Goal: Task Accomplishment & Management: Use online tool/utility

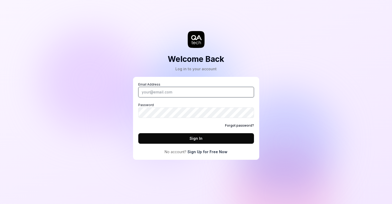
click at [161, 90] on input "Email Address" at bounding box center [196, 92] width 116 height 11
type input "developer@rooom.com"
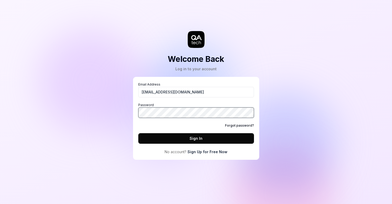
click at [138, 133] on button "Sign In" at bounding box center [196, 138] width 116 height 11
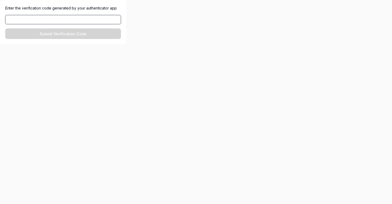
click at [86, 19] on input at bounding box center [63, 19] width 116 height 9
paste input "761780"
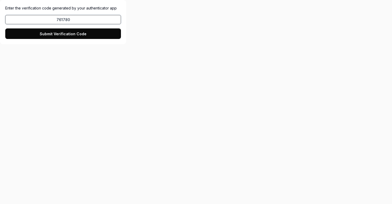
type input "761780"
click at [76, 35] on button "Submit Verification Code" at bounding box center [63, 33] width 116 height 11
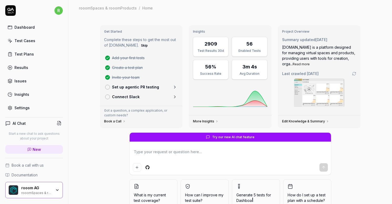
click at [25, 42] on div "Test Cases" at bounding box center [24, 41] width 21 height 6
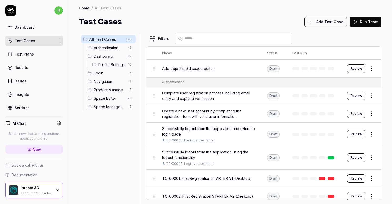
click at [338, 16] on div "Home / All Test Cases Home / All Test Cases Test Cases Add Test Case Run Tests" at bounding box center [230, 14] width 324 height 28
click at [332, 20] on span "Add Test Case" at bounding box center [329, 22] width 27 height 6
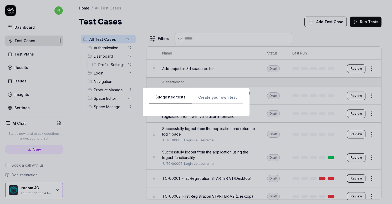
click at [212, 11] on div "Suggested tests Suggested tests Create your own test" at bounding box center [196, 102] width 392 height 204
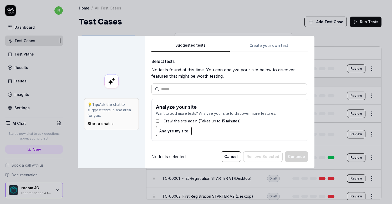
click at [178, 121] on label "Crawl the site again (Takes up to 15 minutes)" at bounding box center [201, 121] width 77 height 6
click at [175, 130] on span "Analyze my site" at bounding box center [173, 131] width 29 height 6
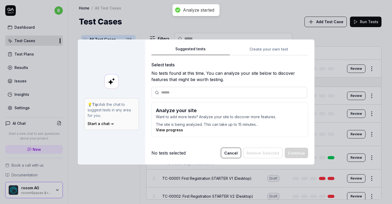
click at [230, 153] on button "Cancel" at bounding box center [231, 152] width 20 height 11
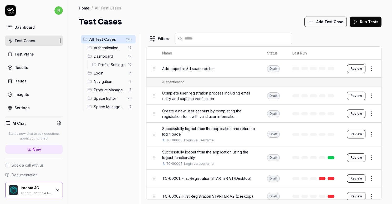
click at [27, 189] on div "rooom AG" at bounding box center [36, 187] width 30 height 5
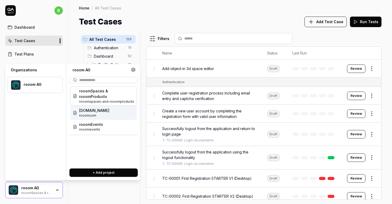
click at [87, 118] on div "rooom.com rooomcom" at bounding box center [103, 113] width 66 height 14
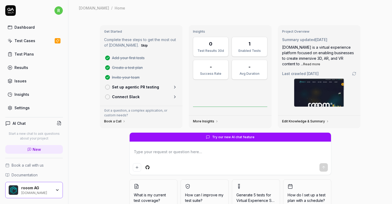
click at [37, 40] on link "Test Cases" at bounding box center [34, 40] width 58 height 10
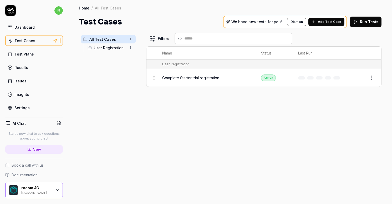
click at [320, 23] on span "Add Test Case" at bounding box center [329, 21] width 23 height 5
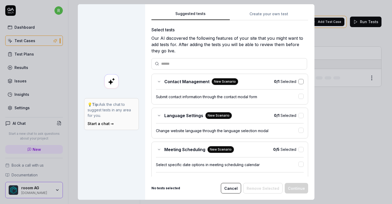
click at [298, 80] on button "button" at bounding box center [300, 81] width 5 height 5
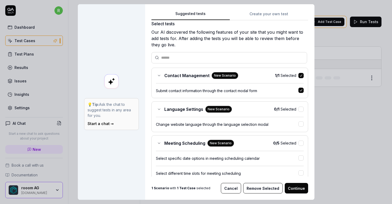
scroll to position [7, 0]
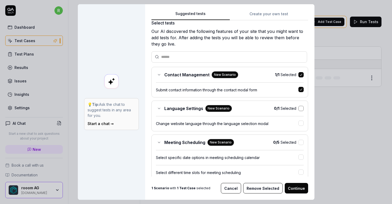
click at [298, 109] on button "button" at bounding box center [300, 108] width 5 height 5
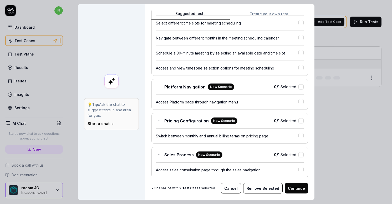
scroll to position [156, 0]
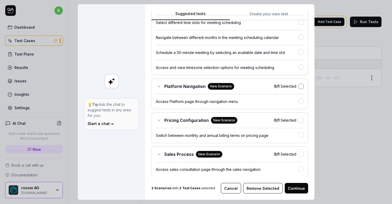
click at [298, 86] on button "button" at bounding box center [300, 86] width 5 height 5
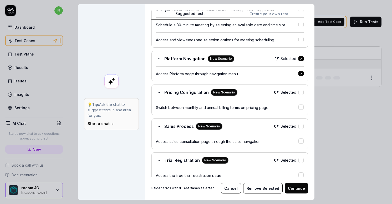
scroll to position [184, 0]
click at [298, 91] on button "button" at bounding box center [300, 91] width 5 height 5
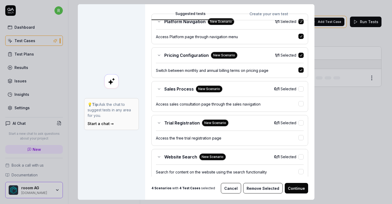
scroll to position [221, 0]
click at [298, 91] on button "button" at bounding box center [300, 88] width 5 height 5
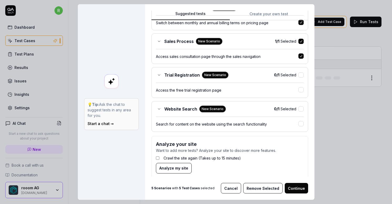
scroll to position [275, 0]
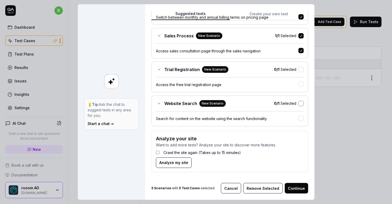
click at [298, 103] on button "button" at bounding box center [300, 103] width 5 height 5
click at [291, 188] on button "Continue" at bounding box center [296, 188] width 23 height 11
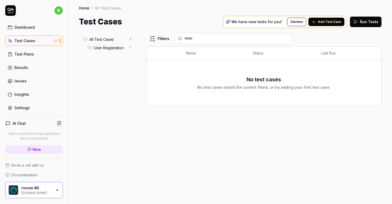
click at [326, 22] on span "Add Test Case" at bounding box center [329, 21] width 23 height 5
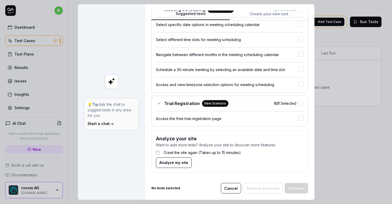
scroll to position [72, 0]
click at [171, 153] on label "Crawl the site again (Takes up to 15 minutes)" at bounding box center [201, 153] width 77 height 6
click at [168, 162] on span "Analyze my site" at bounding box center [173, 163] width 29 height 6
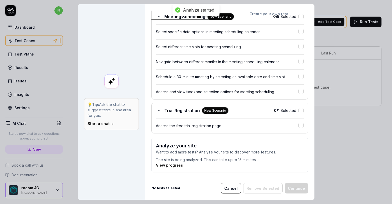
click at [177, 165] on link "View progress" at bounding box center [169, 165] width 27 height 4
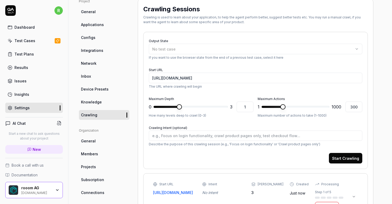
scroll to position [44, 0]
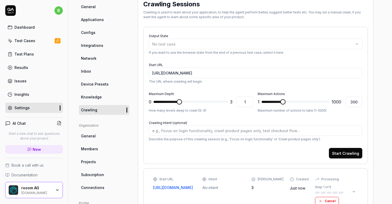
click at [30, 192] on div "[DOMAIN_NAME]" at bounding box center [36, 192] width 30 height 4
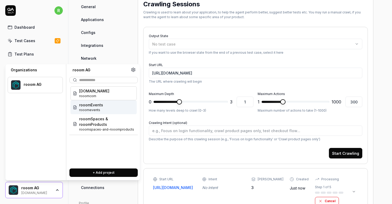
click at [93, 108] on span "rooomevents" at bounding box center [91, 109] width 24 height 5
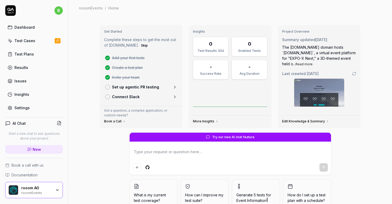
type textarea "*"
click at [35, 40] on link "Test Cases" at bounding box center [34, 40] width 58 height 10
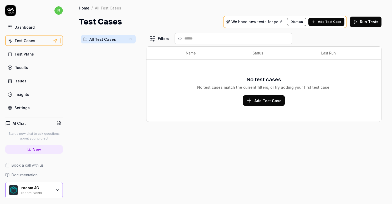
click at [321, 21] on span "Add Test Case" at bounding box center [329, 21] width 23 height 5
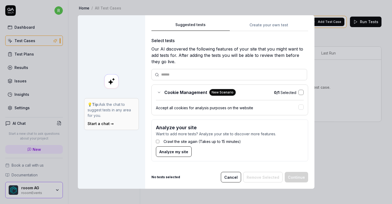
click at [300, 90] on button "button" at bounding box center [300, 92] width 5 height 5
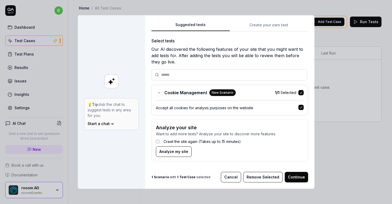
click at [289, 174] on button "Continue" at bounding box center [296, 177] width 23 height 11
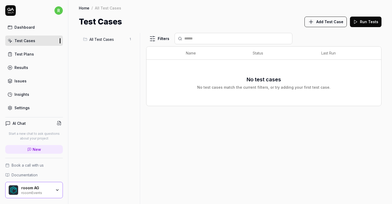
click at [21, 107] on div "Settings" at bounding box center [21, 108] width 15 height 6
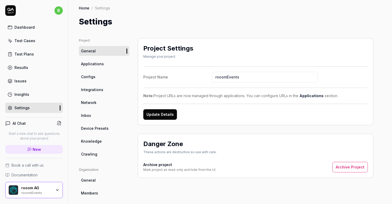
click at [95, 64] on span "Applications" at bounding box center [92, 64] width 23 height 6
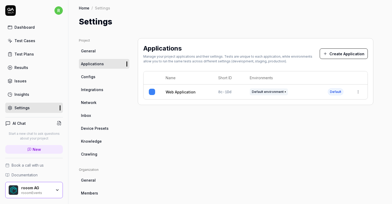
click at [237, 92] on td "8c-1Dd" at bounding box center [229, 91] width 32 height 15
click at [356, 90] on html "r Dashboard Test Cases Test Plans Results Issues Insights Settings AI Chat Star…" at bounding box center [196, 102] width 392 height 204
click at [315, 125] on span "Edit" at bounding box center [316, 126] width 7 height 6
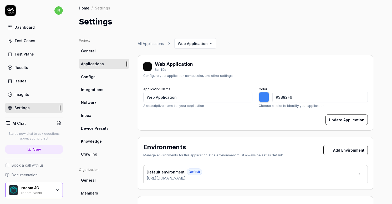
type input "*******"
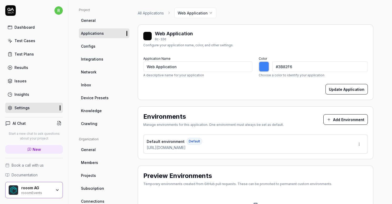
scroll to position [30, 0]
click at [258, 141] on div "Default environment Default [URL][DOMAIN_NAME]" at bounding box center [255, 143] width 224 height 19
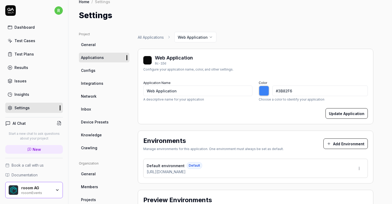
scroll to position [0, 0]
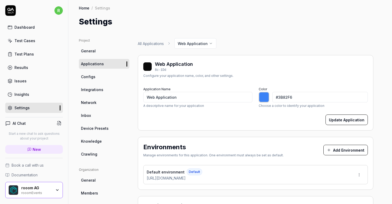
click at [90, 156] on span "Crawling" at bounding box center [89, 154] width 16 height 6
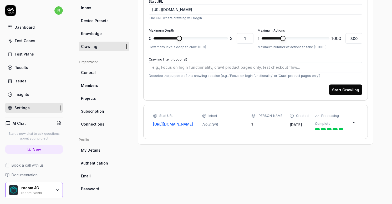
scroll to position [108, 0]
type textarea "*"
type input "3"
click at [228, 41] on span at bounding box center [225, 37] width 5 height 5
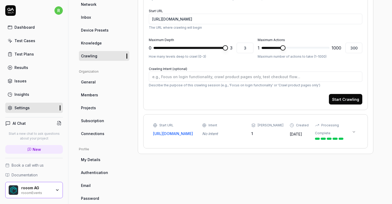
scroll to position [100, 0]
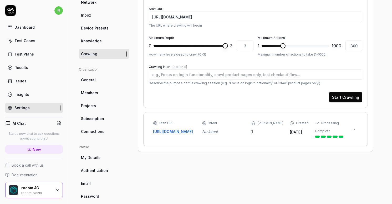
click at [341, 96] on button "Start Crawling" at bounding box center [345, 97] width 33 height 11
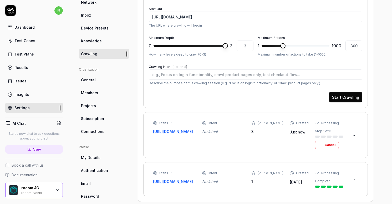
click at [36, 189] on div "rooom AG" at bounding box center [36, 187] width 30 height 5
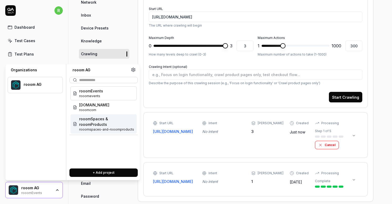
click at [93, 122] on span "rooomSpaces & rooomProducts" at bounding box center [106, 121] width 55 height 11
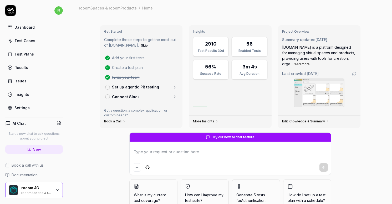
click at [31, 106] on link "Settings" at bounding box center [34, 107] width 58 height 10
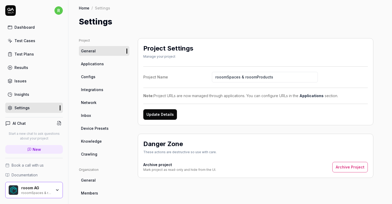
click at [93, 151] on span "Crawling" at bounding box center [89, 154] width 16 height 6
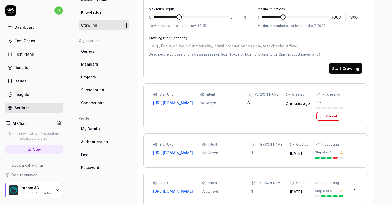
scroll to position [129, 0]
click at [351, 150] on button at bounding box center [354, 150] width 8 height 8
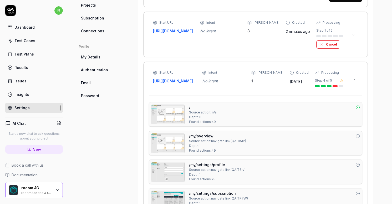
scroll to position [201, 0]
click at [354, 78] on icon at bounding box center [354, 78] width 4 height 4
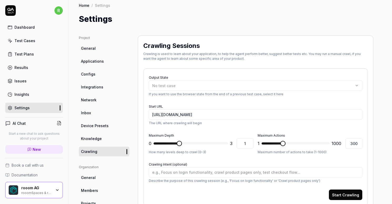
scroll to position [3, 0]
click at [200, 116] on input "[URL][DOMAIN_NAME]" at bounding box center [255, 114] width 213 height 11
drag, startPoint x: 172, startPoint y: 114, endPoint x: 165, endPoint y: 114, distance: 6.3
click at [165, 114] on input "[URL][DOMAIN_NAME]" at bounding box center [255, 114] width 213 height 11
click at [183, 93] on p "If you want to use the browser state from the end of a previous test case, sele…" at bounding box center [255, 94] width 213 height 5
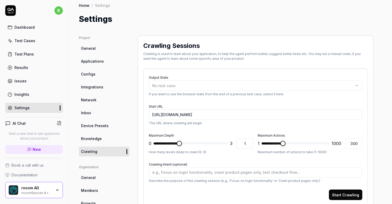
click at [20, 70] on link "Results" at bounding box center [34, 67] width 58 height 10
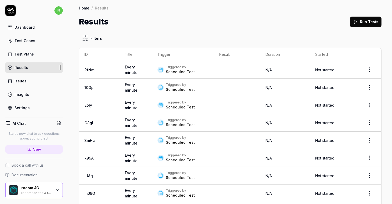
click at [29, 53] on div "Test Plans" at bounding box center [23, 54] width 19 height 6
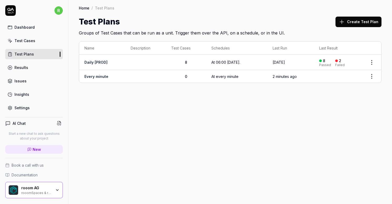
click at [371, 75] on html "r Dashboard Test Cases Test Plans Results Issues Insights Settings AI Chat Star…" at bounding box center [196, 102] width 392 height 204
click at [275, 119] on html "r Dashboard Test Cases Test Plans Results Issues Insights Settings AI Chat Star…" at bounding box center [196, 102] width 392 height 204
click at [250, 65] on td "At 06:00 [DATE]." at bounding box center [236, 62] width 61 height 15
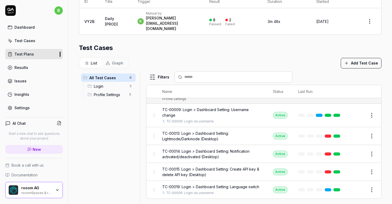
scroll to position [70, 0]
click at [104, 135] on div "All Test Cases 8 Login 3 Profile Settings 5" at bounding box center [108, 133] width 59 height 125
click at [23, 80] on div "Issues" at bounding box center [20, 81] width 12 height 6
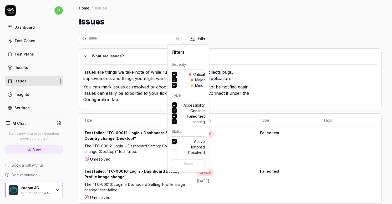
click at [191, 39] on html "r Dashboard Test Cases Test Plans Results Issues Insights Settings AI Chat Star…" at bounding box center [196, 102] width 392 height 204
click at [174, 115] on button "Failed test" at bounding box center [174, 115] width 5 height 5
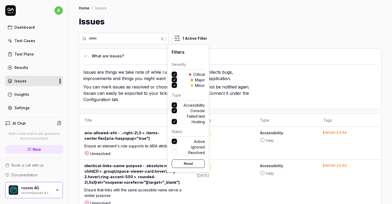
click at [175, 110] on button "Console" at bounding box center [174, 110] width 5 height 5
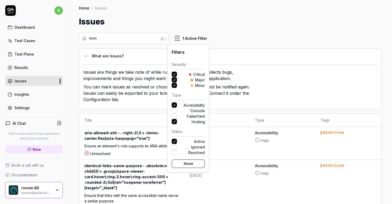
click at [175, 105] on button "Accessibility" at bounding box center [174, 104] width 5 height 5
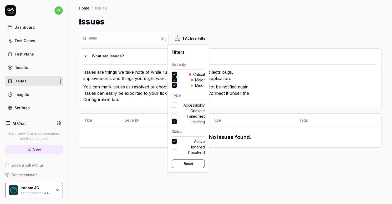
click at [175, 122] on button "Hosting" at bounding box center [174, 121] width 5 height 5
click at [175, 115] on button "Failed test" at bounding box center [174, 115] width 5 height 5
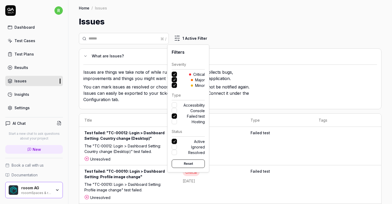
click at [175, 115] on button "Failed test" at bounding box center [174, 115] width 5 height 5
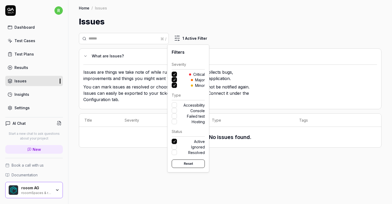
click at [176, 107] on label "Accessibility" at bounding box center [188, 105] width 33 height 6
click at [176, 107] on button "Accessibility" at bounding box center [174, 104] width 5 height 5
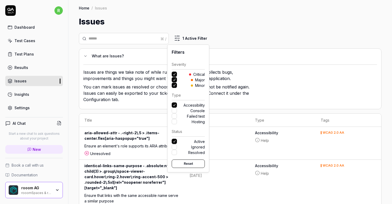
click at [176, 105] on button "Accessibility" at bounding box center [174, 104] width 5 height 5
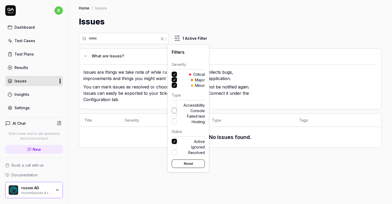
click at [176, 109] on button "Console" at bounding box center [174, 110] width 5 height 5
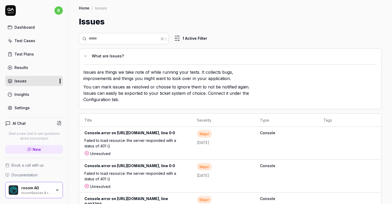
drag, startPoint x: 390, startPoint y: 64, endPoint x: 388, endPoint y: 86, distance: 22.9
click at [388, 87] on html "r Dashboard Test Cases Test Plans Results Issues Insights Settings AI Chat Star…" at bounding box center [196, 102] width 392 height 204
click at [39, 95] on link "Insights" at bounding box center [34, 94] width 58 height 10
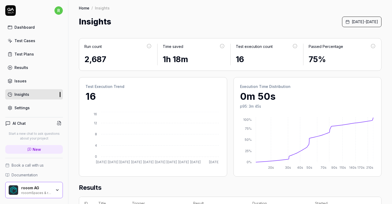
click at [37, 193] on div "rooomSpaces & rooomProducts" at bounding box center [36, 192] width 30 height 4
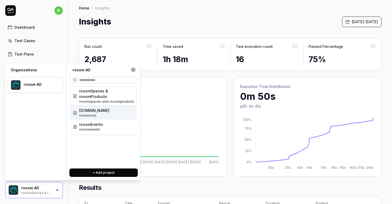
click at [93, 116] on span "rooomcom" at bounding box center [94, 115] width 30 height 5
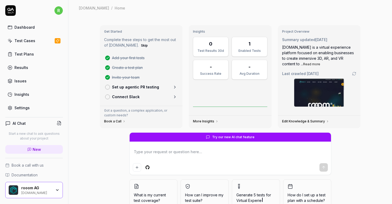
click at [43, 41] on link "Test Cases" at bounding box center [34, 40] width 58 height 10
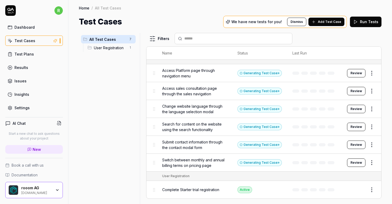
click at [331, 22] on span "Add Test Case" at bounding box center [329, 21] width 23 height 5
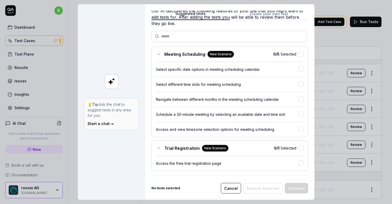
scroll to position [27, 0]
click at [298, 52] on button "button" at bounding box center [300, 54] width 5 height 5
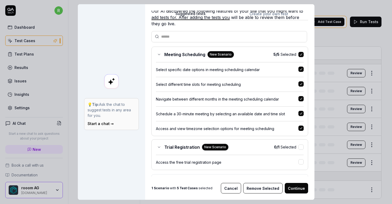
click at [260, 190] on button "Remove Selected" at bounding box center [262, 188] width 39 height 11
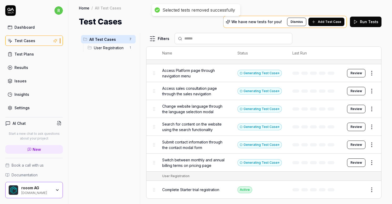
click at [323, 18] on button "Add Test Case" at bounding box center [326, 22] width 36 height 8
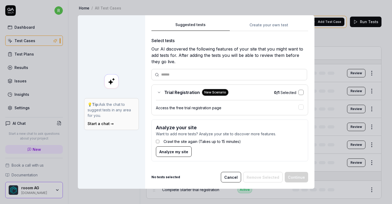
click at [299, 93] on button "button" at bounding box center [300, 92] width 5 height 5
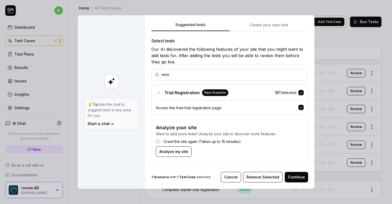
click at [265, 176] on button "Remove Selected" at bounding box center [262, 177] width 39 height 11
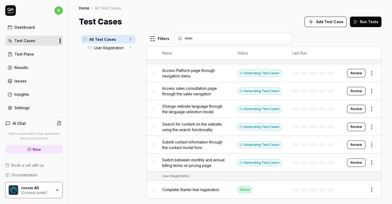
click at [353, 108] on button "Review" at bounding box center [356, 109] width 18 height 8
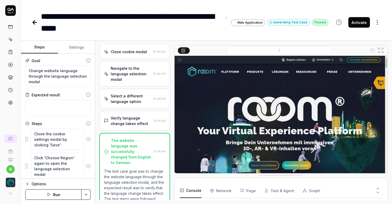
scroll to position [50, 0]
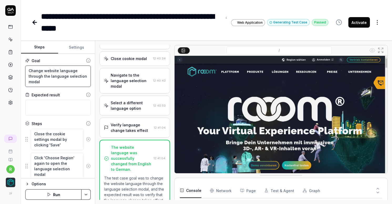
click at [62, 81] on textarea "Change website language through the language selection modal" at bounding box center [57, 75] width 65 height 21
click at [56, 105] on textarea at bounding box center [57, 108] width 65 height 16
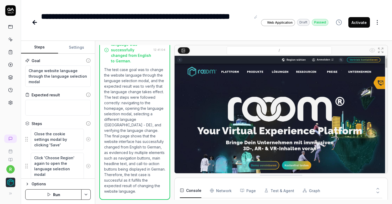
scroll to position [17, 0]
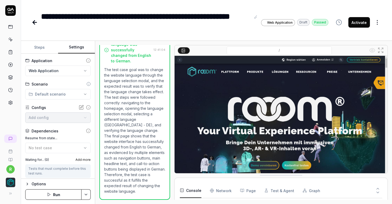
click at [71, 45] on button "Settings" at bounding box center [76, 47] width 37 height 13
type textarea "*"
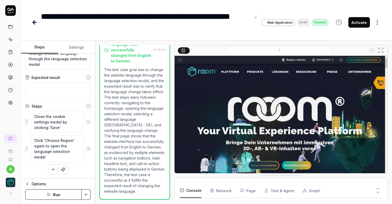
scroll to position [0, 0]
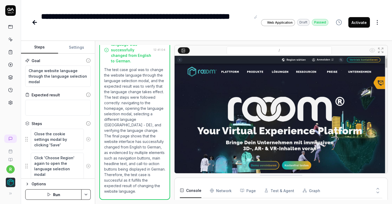
click at [47, 46] on button "Steps" at bounding box center [39, 47] width 37 height 13
click at [255, 17] on icon at bounding box center [256, 16] width 4 height 4
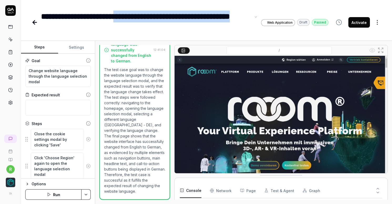
drag, startPoint x: 113, startPoint y: 24, endPoint x: 142, endPoint y: 19, distance: 29.7
click at [142, 19] on div "**********" at bounding box center [146, 23] width 210 height 24
click at [145, 24] on div "**********" at bounding box center [146, 23] width 210 height 24
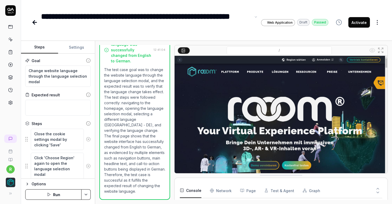
click at [142, 16] on div "**********" at bounding box center [146, 23] width 210 height 24
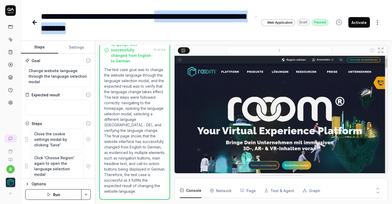
scroll to position [147, 0]
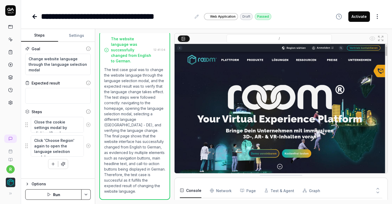
click at [352, 17] on button "Activate" at bounding box center [359, 16] width 22 height 11
click at [37, 19] on icon at bounding box center [35, 16] width 6 height 6
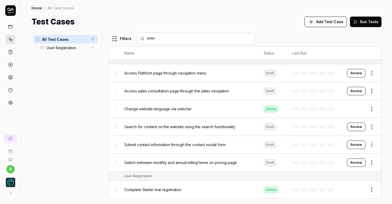
click at [356, 125] on button "Review" at bounding box center [356, 126] width 18 height 8
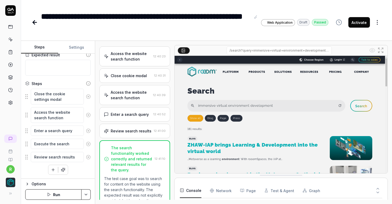
scroll to position [40, 0]
click at [64, 194] on button "Run" at bounding box center [53, 194] width 56 height 11
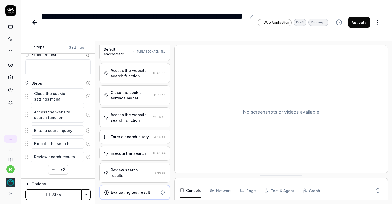
scroll to position [11, 0]
type textarea "*"
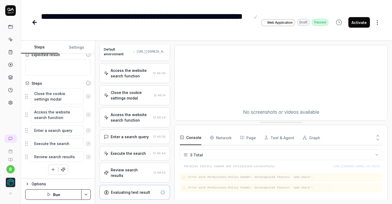
drag, startPoint x: 270, startPoint y: 174, endPoint x: 274, endPoint y: 121, distance: 53.0
click at [213, 138] on icon "button" at bounding box center [212, 137] width 4 height 4
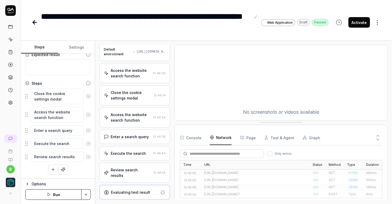
scroll to position [0, 0]
click at [249, 138] on button "Page" at bounding box center [248, 137] width 16 height 15
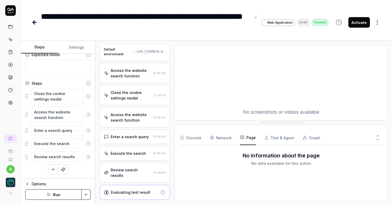
click at [272, 139] on button "Test & Agent" at bounding box center [279, 137] width 30 height 15
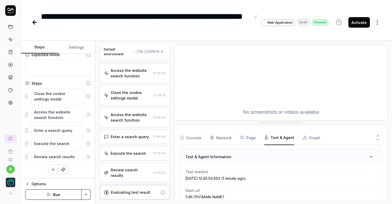
click at [304, 138] on button "Graph" at bounding box center [311, 137] width 18 height 15
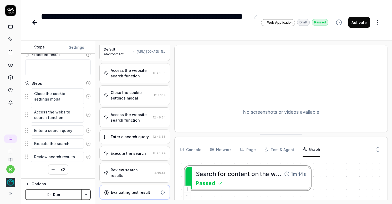
drag, startPoint x: 292, startPoint y: 121, endPoint x: 292, endPoint y: 133, distance: 11.8
click at [101, 20] on div "**********" at bounding box center [146, 23] width 210 height 24
click at [44, 16] on div "**********" at bounding box center [146, 23] width 210 height 24
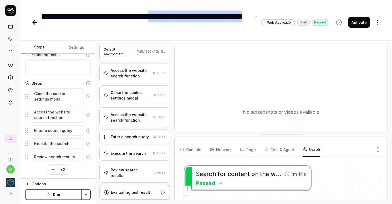
drag, startPoint x: 174, startPoint y: 15, endPoint x: 170, endPoint y: 45, distance: 30.3
click at [170, 45] on div "**********" at bounding box center [206, 102] width 371 height 204
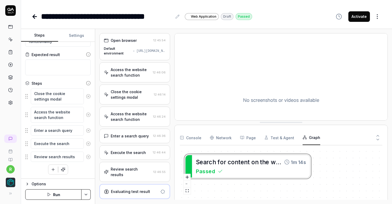
click at [361, 20] on button "Activate" at bounding box center [359, 16] width 22 height 11
click at [37, 18] on icon at bounding box center [35, 16] width 6 height 6
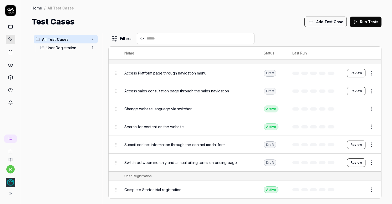
click at [362, 144] on button "Review" at bounding box center [356, 144] width 18 height 8
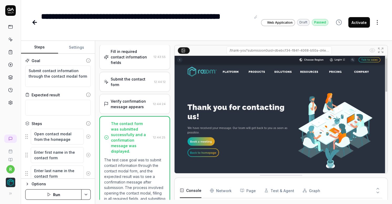
scroll to position [177, 0]
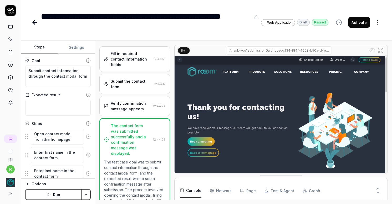
click at [135, 67] on div "Fill in required contact information fields" at bounding box center [131, 59] width 41 height 17
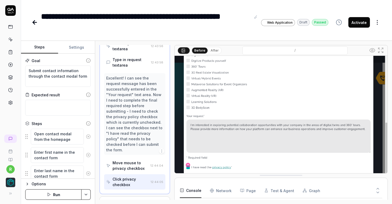
scroll to position [0, 0]
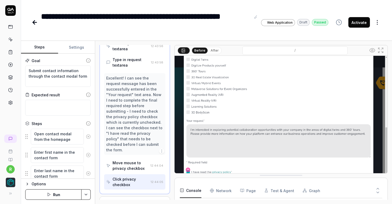
click at [10, 194] on icon at bounding box center [10, 193] width 4 height 4
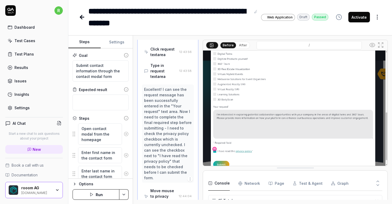
click at [14, 189] on img "button" at bounding box center [13, 189] width 9 height 9
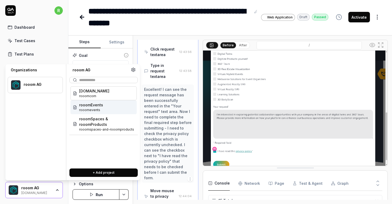
click at [95, 111] on span "rooomevents" at bounding box center [91, 109] width 24 height 5
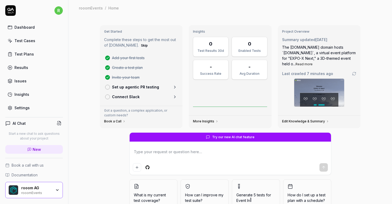
click at [26, 112] on link "Settings" at bounding box center [34, 107] width 58 height 10
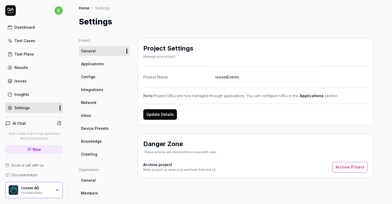
click at [101, 157] on link "Crawling" at bounding box center [104, 154] width 50 height 10
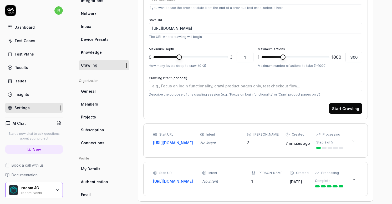
scroll to position [108, 0]
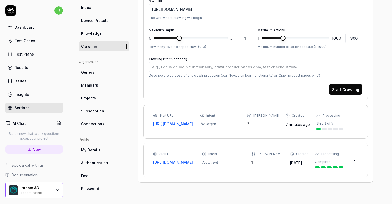
click at [354, 123] on icon at bounding box center [354, 122] width 4 height 4
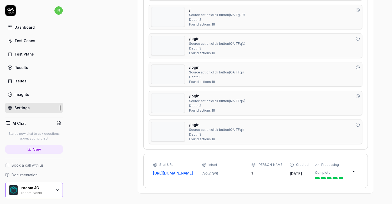
scroll to position [1855, 0]
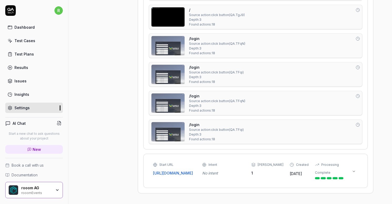
click at [27, 43] on div "Test Cases" at bounding box center [24, 41] width 21 height 6
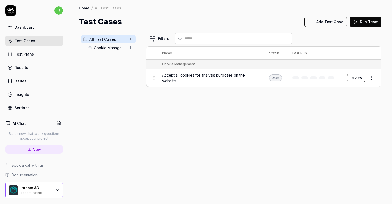
click at [328, 24] on span "Add Test Case" at bounding box center [329, 22] width 27 height 6
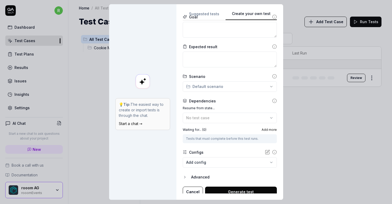
scroll to position [65, 0]
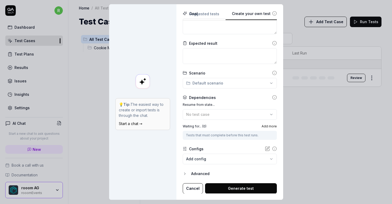
click at [203, 16] on div "**********" at bounding box center [196, 102] width 392 height 204
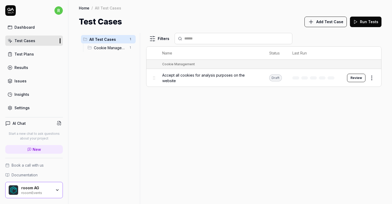
click at [36, 189] on div "rooom AG" at bounding box center [36, 187] width 30 height 5
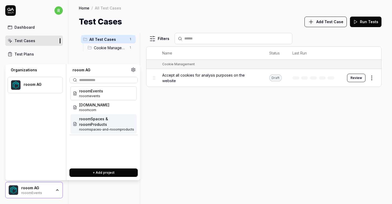
click at [95, 126] on span "rooomSpaces & rooomProducts" at bounding box center [106, 121] width 55 height 11
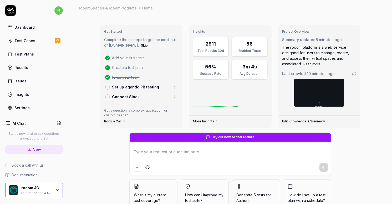
type textarea "*"
click at [34, 41] on link "Test Cases" at bounding box center [34, 40] width 58 height 10
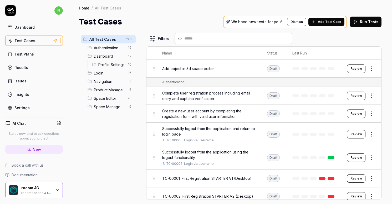
click at [329, 24] on span "Add Test Case" at bounding box center [329, 21] width 23 height 5
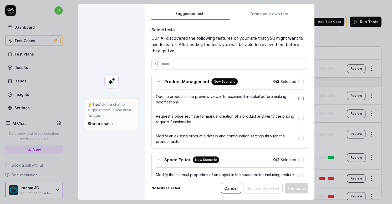
click at [298, 100] on button "button" at bounding box center [300, 98] width 5 height 5
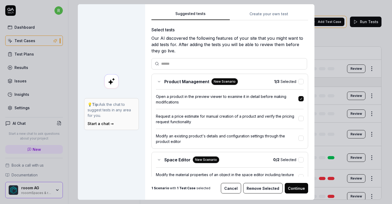
click at [265, 186] on button "Remove Selected" at bounding box center [262, 188] width 39 height 11
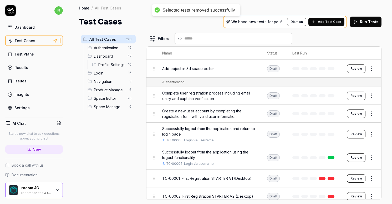
click at [321, 22] on span "Add Test Case" at bounding box center [329, 21] width 23 height 5
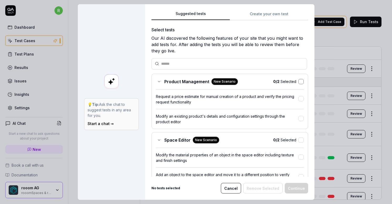
click at [298, 80] on button "button" at bounding box center [300, 81] width 5 height 5
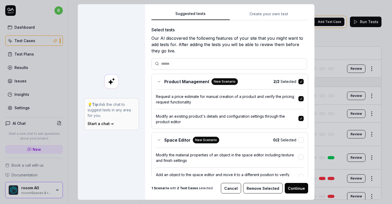
click at [290, 186] on button "Continue" at bounding box center [296, 188] width 23 height 11
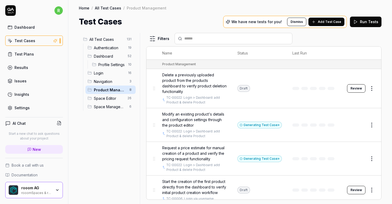
click at [324, 24] on button "Add Test Case" at bounding box center [326, 22] width 36 height 8
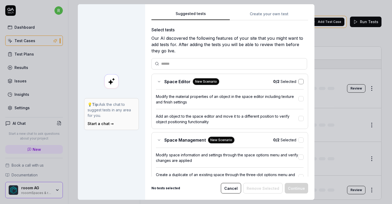
click at [298, 81] on button "button" at bounding box center [300, 81] width 5 height 5
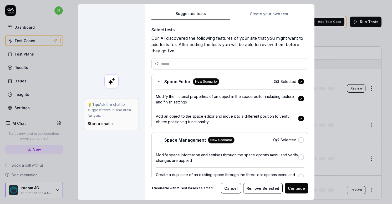
click at [287, 189] on button "Continue" at bounding box center [296, 188] width 23 height 11
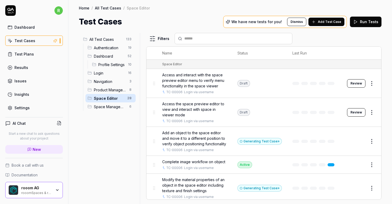
click at [333, 23] on span "Add Test Case" at bounding box center [329, 21] width 23 height 5
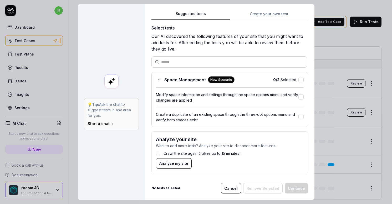
scroll to position [2, 0]
click at [298, 95] on button "button" at bounding box center [300, 96] width 5 height 5
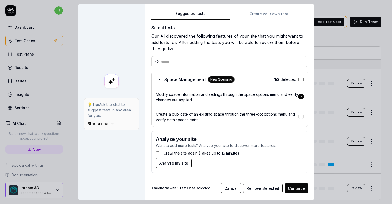
click at [298, 79] on button "button" at bounding box center [300, 79] width 5 height 5
click at [296, 185] on button "Continue" at bounding box center [296, 188] width 23 height 11
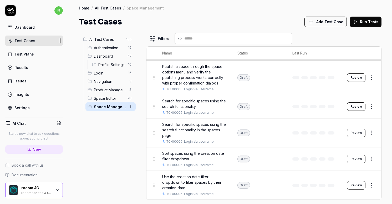
scroll to position [121, 0]
click at [109, 73] on span "Login" at bounding box center [109, 73] width 31 height 6
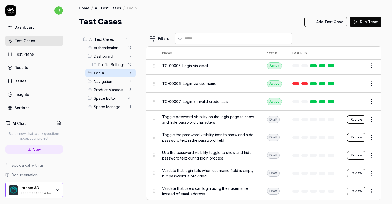
scroll to position [161, 0]
click at [220, 125] on span "Toggle password visibility on the login page to show and hide password characte…" at bounding box center [209, 119] width 94 height 11
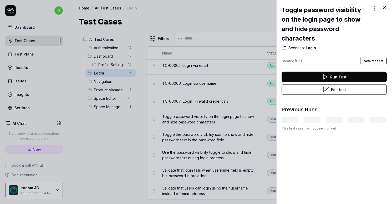
click at [384, 7] on icon at bounding box center [384, 8] width 2 height 2
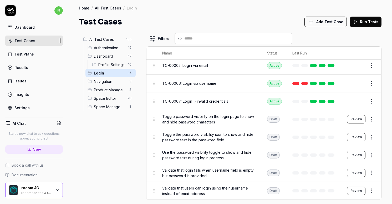
scroll to position [163, 0]
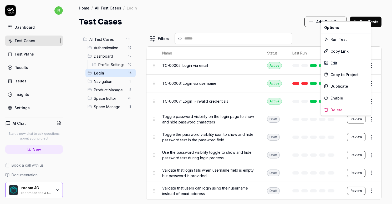
click at [367, 118] on html "r Dashboard Test Cases Test Plans Results Issues Insights Settings AI Chat Star…" at bounding box center [196, 102] width 392 height 204
click at [351, 109] on div "Delete" at bounding box center [346, 110] width 50 height 12
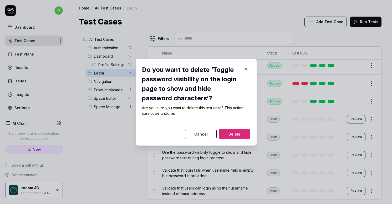
click at [243, 132] on button "Delete" at bounding box center [235, 134] width 32 height 11
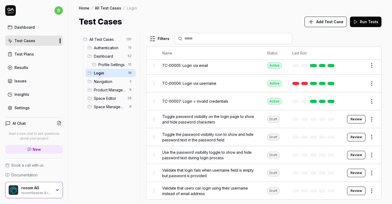
scroll to position [145, 0]
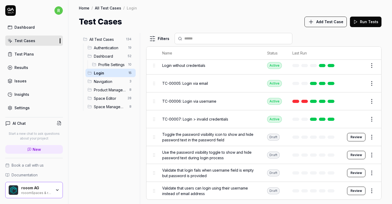
click at [368, 141] on html "r Dashboard Test Cases Test Plans Results Issues Insights Settings AI Chat Star…" at bounding box center [196, 102] width 392 height 204
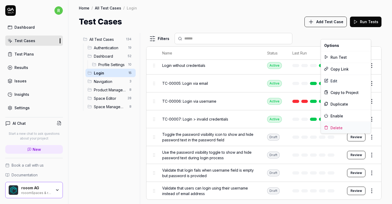
click at [351, 124] on div "Delete" at bounding box center [346, 128] width 50 height 12
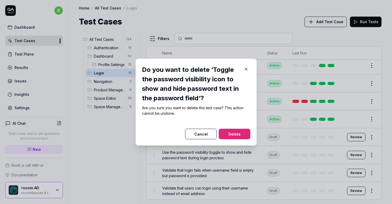
click at [242, 135] on button "Delete" at bounding box center [235, 134] width 32 height 11
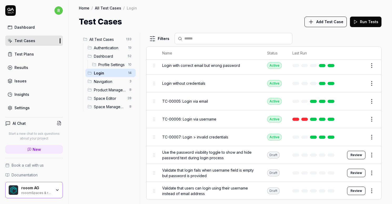
scroll to position [127, 0]
click at [367, 139] on html "Deleted "Toggle the password visibility icon to show and hide password text in …" at bounding box center [196, 102] width 392 height 204
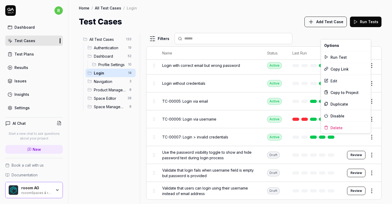
click at [368, 154] on html "r Dashboard Test Cases Test Plans Results Issues Insights Settings AI Chat Star…" at bounding box center [196, 102] width 392 height 204
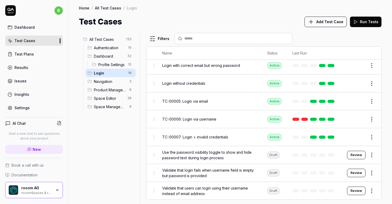
click at [368, 154] on html "r Dashboard Test Cases Test Plans Results Issues Insights Settings AI Chat Star…" at bounding box center [196, 102] width 392 height 204
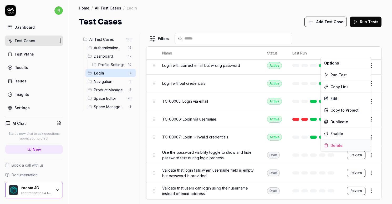
click at [345, 142] on div "Delete" at bounding box center [346, 145] width 50 height 12
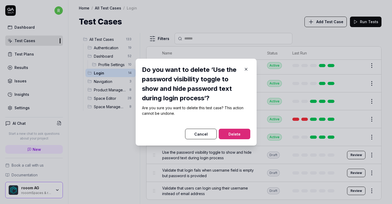
click at [238, 129] on button "Delete" at bounding box center [235, 134] width 32 height 11
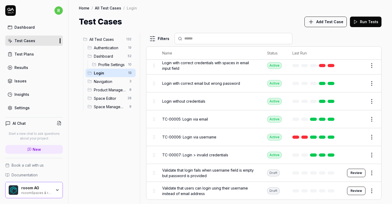
scroll to position [110, 0]
click at [33, 151] on span "New" at bounding box center [37, 149] width 8 height 6
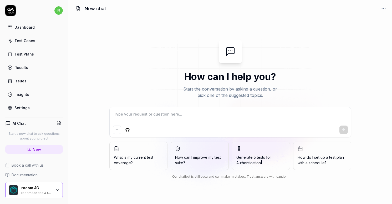
click at [149, 163] on span "What is my current test coverage?" at bounding box center [138, 159] width 49 height 11
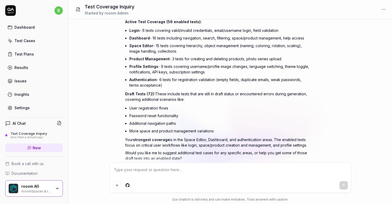
scroll to position [75, 0]
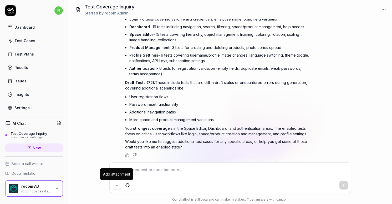
type textarea "*"
click at [116, 187] on icon "Add attachment" at bounding box center [117, 185] width 4 height 4
click at [218, 170] on textarea at bounding box center [230, 172] width 235 height 13
type textarea "*"
